Goal: Information Seeking & Learning: Understand process/instructions

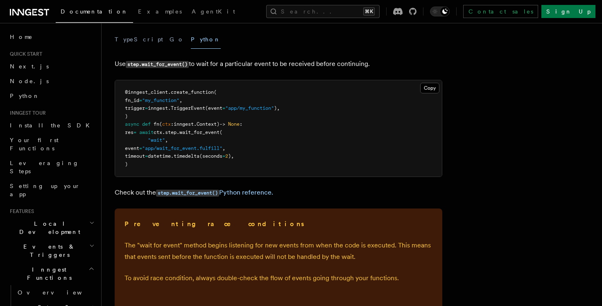
scroll to position [5, 0]
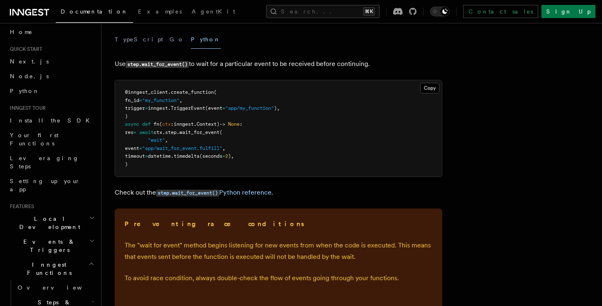
click at [223, 200] on article "Features Inngest Functions Steps & Workflows Wait for an Event One step method …" at bounding box center [313, 233] width 396 height 593
click at [240, 189] on link "step.wait_for_event() Python reference." at bounding box center [214, 193] width 117 height 8
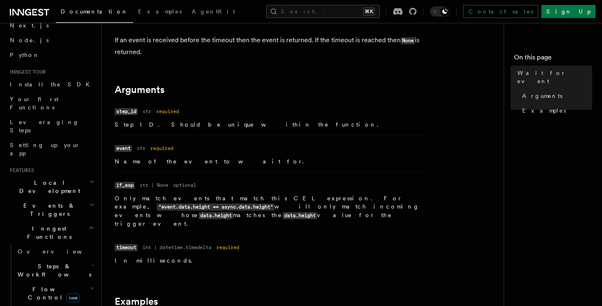
scroll to position [51, 0]
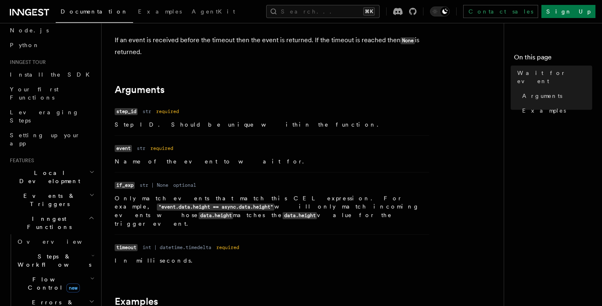
click at [50, 252] on span "Steps & Workflows" at bounding box center [52, 260] width 77 height 16
click at [43, 272] on link "Overview" at bounding box center [59, 279] width 74 height 15
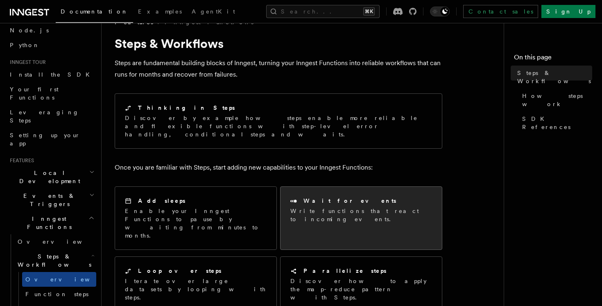
scroll to position [32, 0]
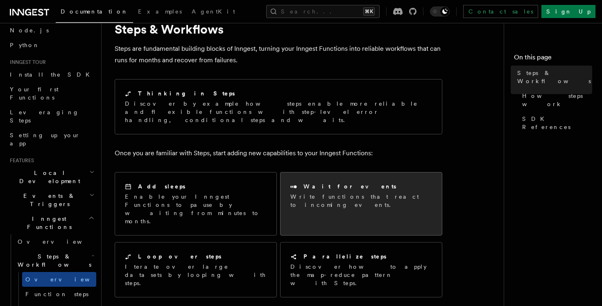
click at [331, 194] on div "Wait for events Write functions that react to incoming events." at bounding box center [361, 196] width 161 height 46
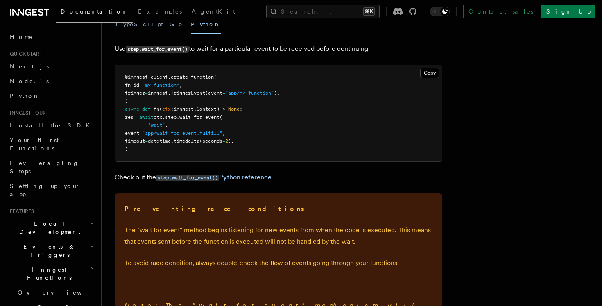
scroll to position [105, 0]
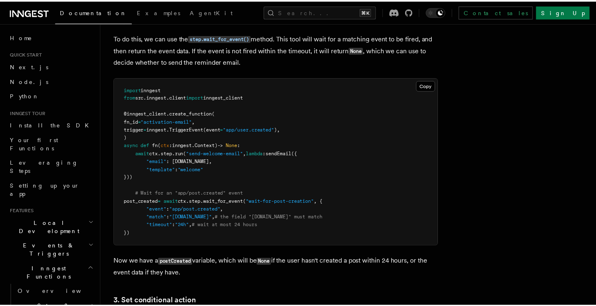
scroll to position [858, 0]
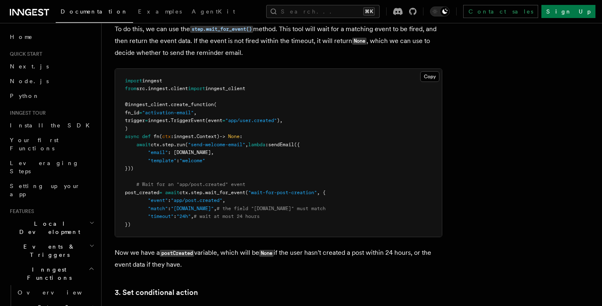
drag, startPoint x: 137, startPoint y: 141, endPoint x: 226, endPoint y: 213, distance: 114.2
click at [226, 214] on pre "import inngest from src . inngest . client import inngest_client @inngest_clien…" at bounding box center [278, 153] width 327 height 168
click at [226, 213] on pre "import inngest from src . inngest . client import inngest_client @inngest_clien…" at bounding box center [278, 153] width 327 height 168
click at [89, 243] on icon "button" at bounding box center [91, 246] width 5 height 7
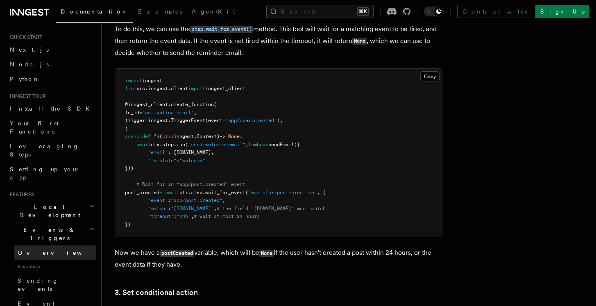
scroll to position [18, 0]
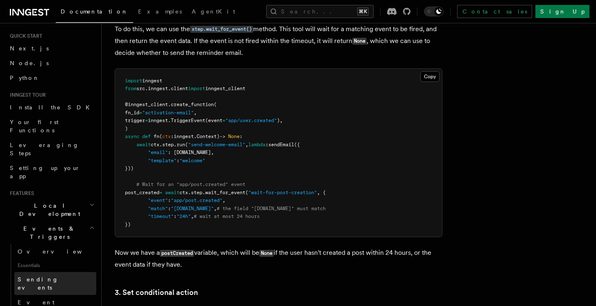
click at [56, 276] on span "Sending events" at bounding box center [38, 283] width 41 height 15
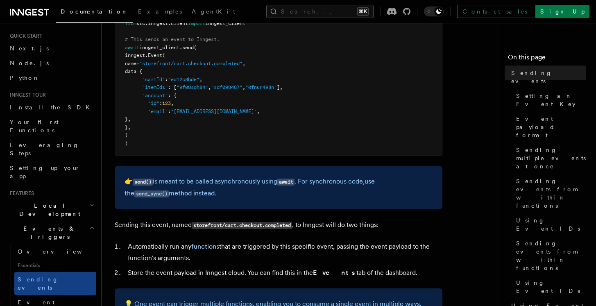
scroll to position [284, 0]
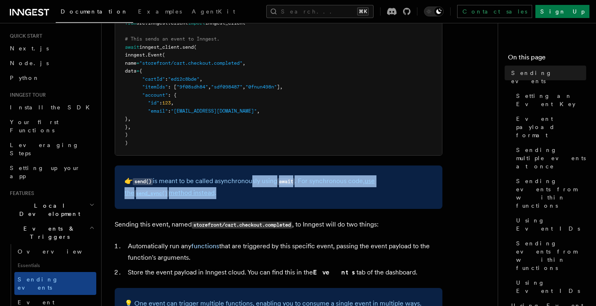
drag, startPoint x: 249, startPoint y: 182, endPoint x: 274, endPoint y: 193, distance: 27.7
click at [275, 193] on p "👉 send() is meant to be called asynchronously using await . For synchronous cod…" at bounding box center [279, 187] width 308 height 24
click at [274, 193] on p "👉 send() is meant to be called asynchronously using await . For synchronous cod…" at bounding box center [279, 187] width 308 height 24
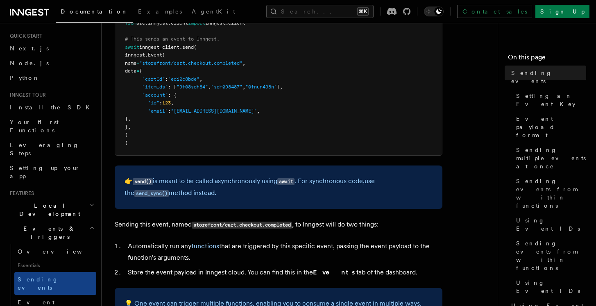
scroll to position [280, 0]
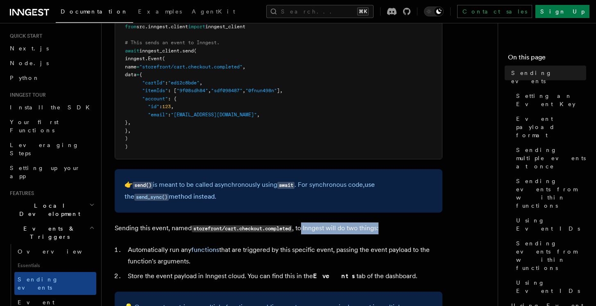
drag, startPoint x: 306, startPoint y: 230, endPoint x: 387, endPoint y: 228, distance: 81.6
click at [386, 229] on p "Sending this event, named storefront/cart.checkout.completed , to Inngest will …" at bounding box center [279, 229] width 328 height 12
click at [387, 228] on p "Sending this event, named storefront/cart.checkout.completed , to Inngest will …" at bounding box center [279, 229] width 328 height 12
drag, startPoint x: 248, startPoint y: 255, endPoint x: 338, endPoint y: 256, distance: 89.8
click at [338, 256] on li "Automatically run any functions that are triggered by this specific event, pass…" at bounding box center [283, 255] width 317 height 23
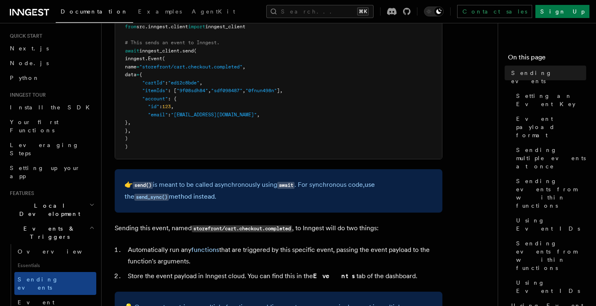
click at [338, 256] on li "Automatically run any functions that are triggered by this specific event, pass…" at bounding box center [283, 255] width 317 height 23
drag, startPoint x: 344, startPoint y: 251, endPoint x: 372, endPoint y: 258, distance: 28.7
click at [372, 258] on li "Automatically run any functions that are triggered by this specific event, pass…" at bounding box center [283, 255] width 317 height 23
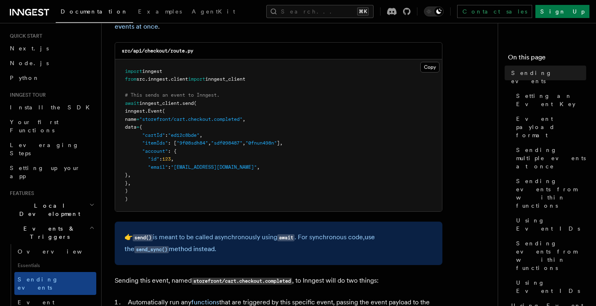
scroll to position [213, 0]
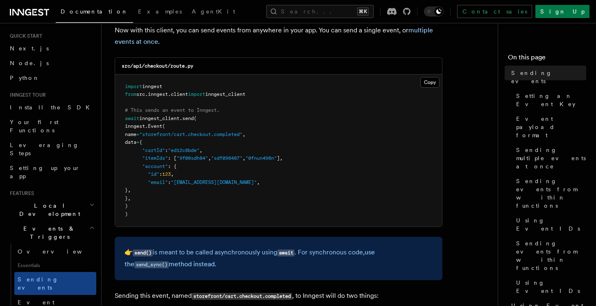
drag, startPoint x: 156, startPoint y: 136, endPoint x: 258, endPoint y: 141, distance: 102.6
click at [260, 141] on pre "import inngest from src . inngest . client import inngest_client # This sends a…" at bounding box center [278, 151] width 327 height 152
drag, startPoint x: 254, startPoint y: 136, endPoint x: 155, endPoint y: 136, distance: 99.6
click at [155, 136] on span ""storefront/cart.checkout.completed"" at bounding box center [190, 135] width 103 height 6
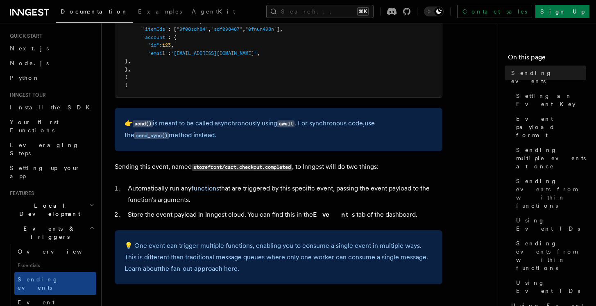
scroll to position [342, 0]
drag, startPoint x: 197, startPoint y: 215, endPoint x: 306, endPoint y: 215, distance: 109.0
click at [306, 215] on li "Store the event payload in Inngest cloud. You can find this in the Events tab o…" at bounding box center [283, 214] width 317 height 11
drag, startPoint x: 309, startPoint y: 215, endPoint x: 248, endPoint y: 214, distance: 61.1
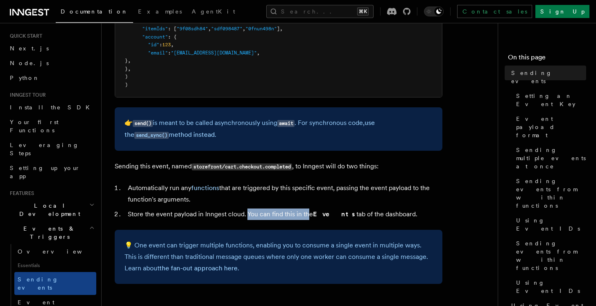
click at [249, 214] on li "Store the event payload in Inngest cloud. You can find this in the Events tab o…" at bounding box center [283, 214] width 317 height 11
click at [248, 214] on li "Store the event payload in Inngest cloud. You can find this in the Events tab o…" at bounding box center [283, 214] width 317 height 11
drag, startPoint x: 255, startPoint y: 215, endPoint x: 320, endPoint y: 215, distance: 65.2
click at [319, 215] on li "Store the event payload in Inngest cloud. You can find this in the Events tab o…" at bounding box center [283, 214] width 317 height 11
click at [320, 215] on strong "Events" at bounding box center [334, 214] width 43 height 8
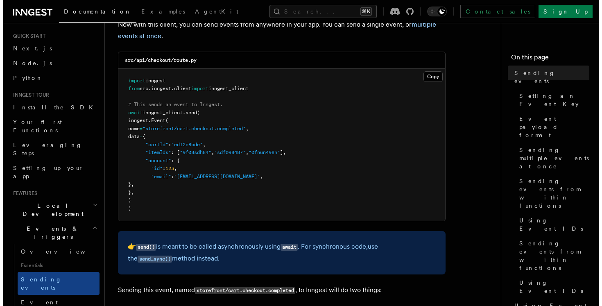
scroll to position [210, 0]
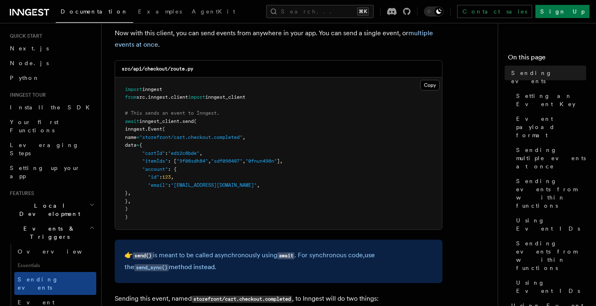
drag, startPoint x: 126, startPoint y: 89, endPoint x: 149, endPoint y: 212, distance: 125.4
click at [148, 211] on pre "import inngest from src . inngest . client import inngest_client # This sends a…" at bounding box center [278, 153] width 327 height 152
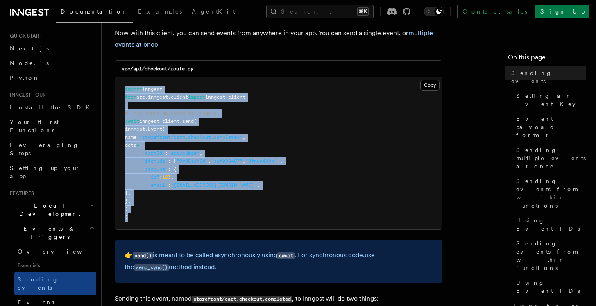
drag, startPoint x: 154, startPoint y: 221, endPoint x: 125, endPoint y: 85, distance: 138.4
click at [125, 84] on pre "import inngest from src . inngest . client import inngest_client # This sends a…" at bounding box center [278, 153] width 327 height 152
click at [125, 85] on pre "import inngest from src . inngest . client import inngest_client # This sends a…" at bounding box center [278, 153] width 327 height 152
drag, startPoint x: 125, startPoint y: 85, endPoint x: 149, endPoint y: 223, distance: 140.3
click at [149, 223] on pre "import inngest from src . inngest . client import inngest_client # This sends a…" at bounding box center [278, 153] width 327 height 152
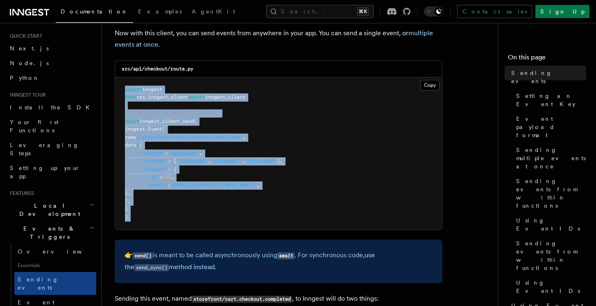
click at [149, 223] on pre "import inngest from src . inngest . client import inngest_client # This sends a…" at bounding box center [278, 153] width 327 height 152
